Goal: Navigation & Orientation: Find specific page/section

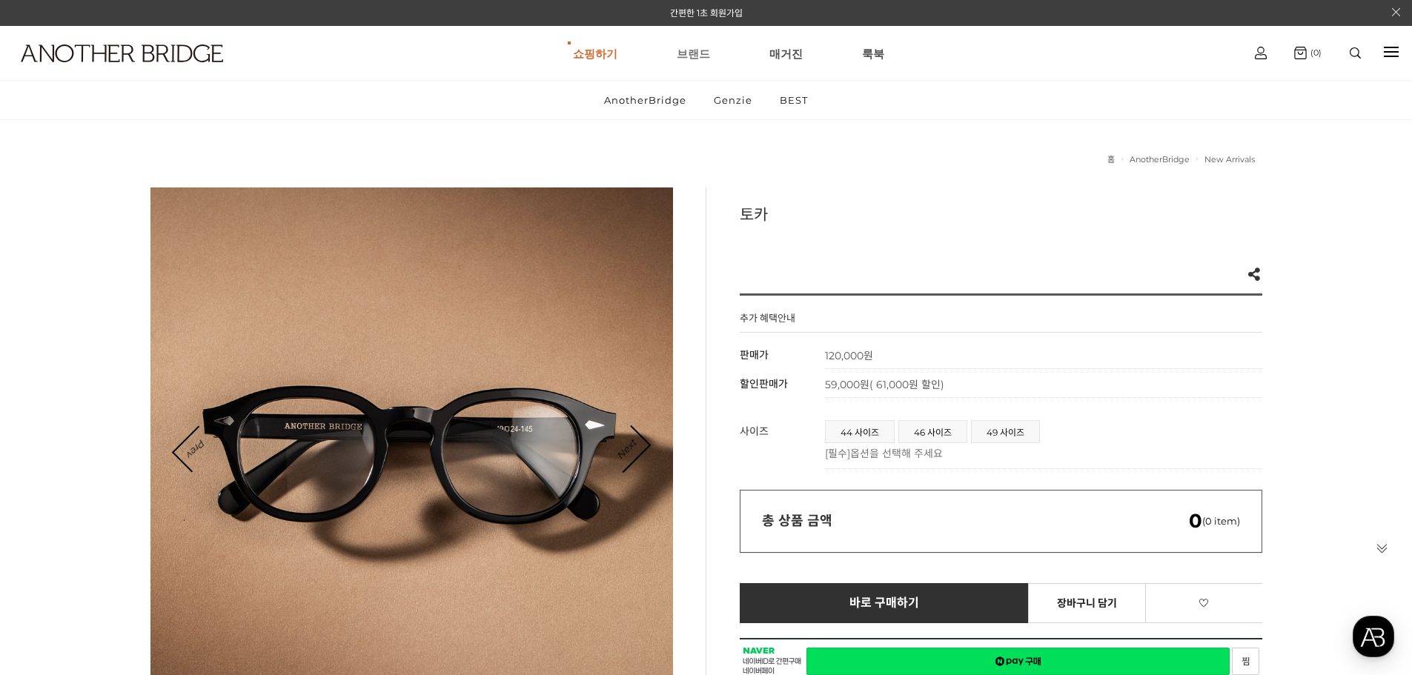
click at [698, 52] on link "브랜드" at bounding box center [693, 53] width 33 height 53
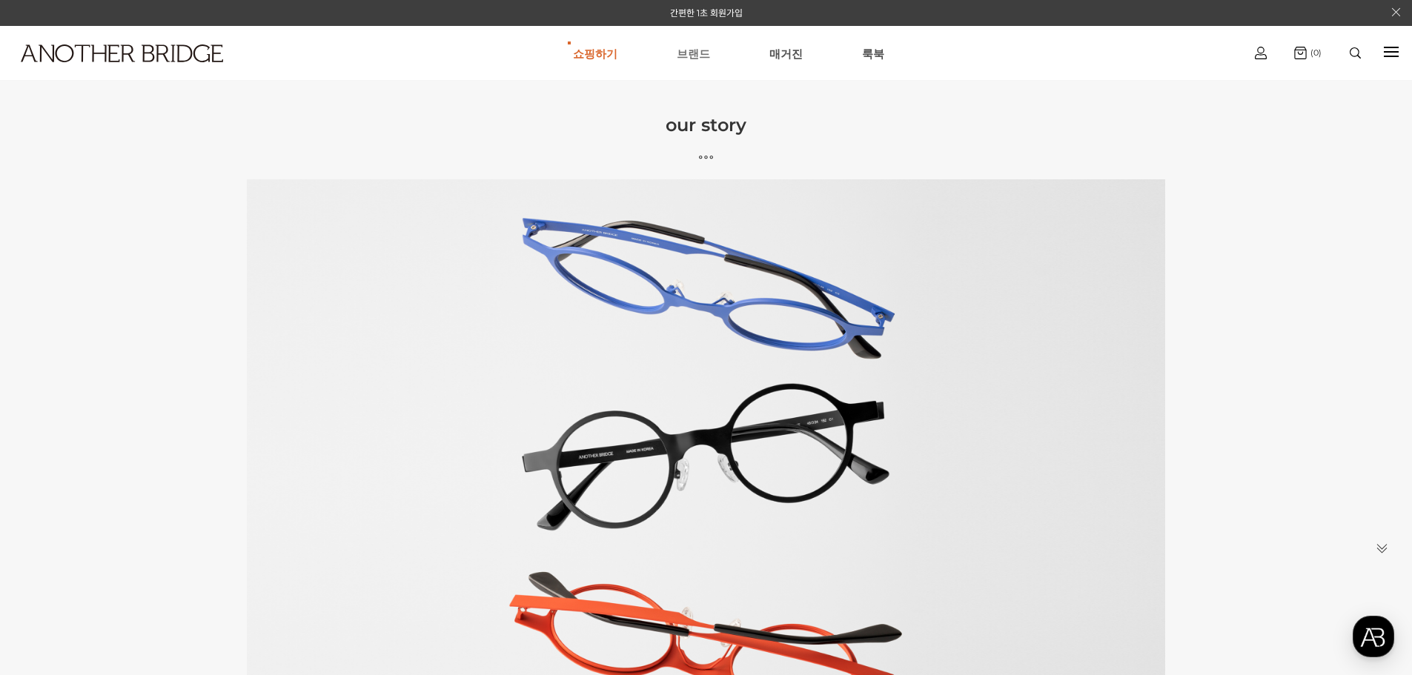
click at [684, 56] on link "브랜드" at bounding box center [693, 53] width 33 height 53
click at [604, 59] on link "쇼핑하기" at bounding box center [595, 53] width 44 height 53
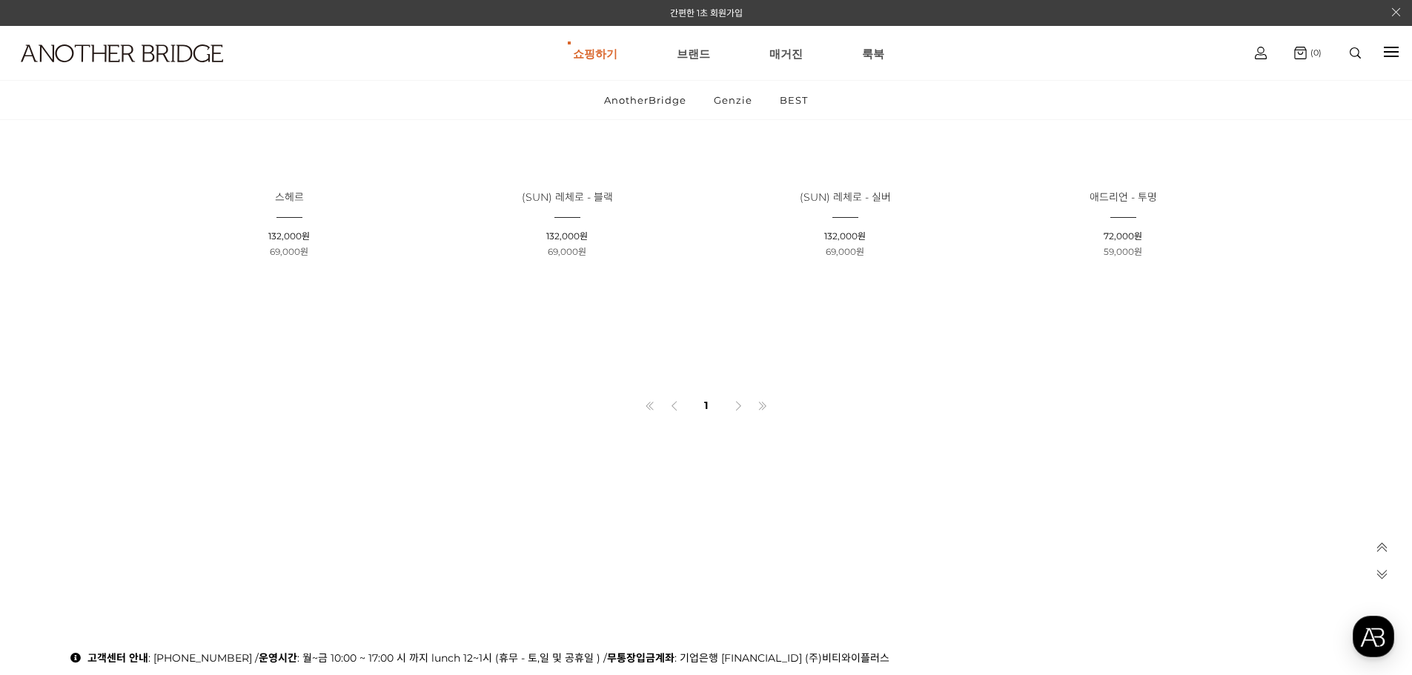
scroll to position [2930, 0]
